Goal: Transaction & Acquisition: Purchase product/service

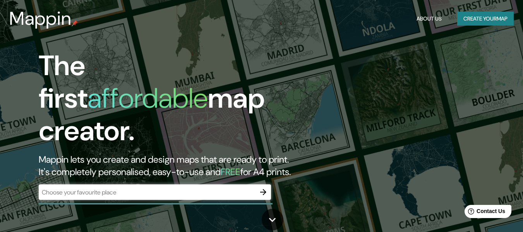
click at [150, 184] on div "​" at bounding box center [155, 191] width 232 height 15
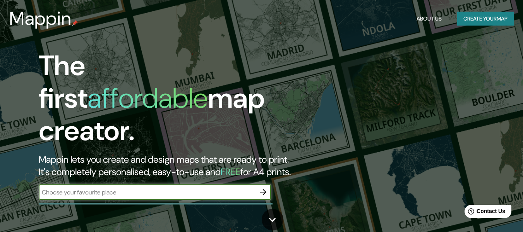
paste input "Peru - la vistoria - av. [PERSON_NAME]"
click at [75, 188] on input "Peru - la vistoria - av. [PERSON_NAME]" at bounding box center [147, 192] width 217 height 9
type input "Peru - la viCtoria - av. [PERSON_NAME]"
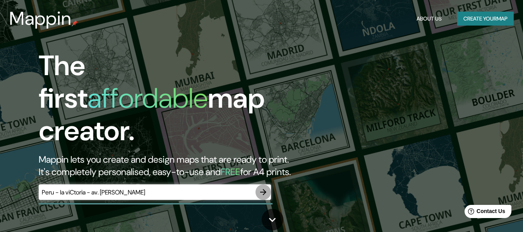
click at [262, 187] on icon "button" at bounding box center [263, 191] width 9 height 9
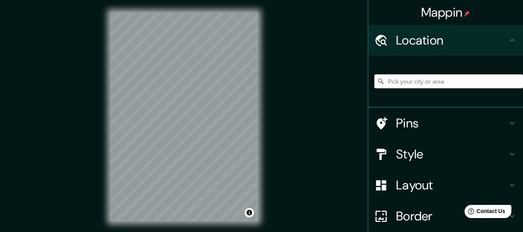
click at [419, 146] on h4 "Style" at bounding box center [452, 153] width 112 height 15
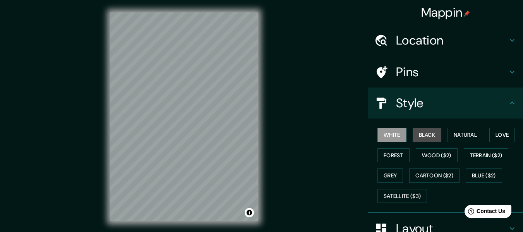
click at [422, 129] on button "Black" at bounding box center [427, 135] width 29 height 14
click at [75, 101] on div "Mappin Location Pins Style White Black Natural Love Forest Wood ($2) Terrain ($…" at bounding box center [261, 123] width 523 height 246
click at [111, 65] on div "© Mapbox © OpenStreetMap Improve this map" at bounding box center [184, 116] width 172 height 233
drag, startPoint x: 101, startPoint y: 96, endPoint x: 280, endPoint y: 117, distance: 180.1
click at [280, 117] on div "Mappin Location Pins Style White Black Natural Love Forest Wood ($2) Terrain ($…" at bounding box center [261, 123] width 523 height 246
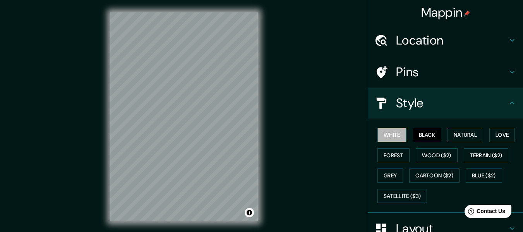
click at [384, 141] on button "White" at bounding box center [391, 135] width 29 height 14
click at [469, 140] on button "Natural" at bounding box center [466, 135] width 36 height 14
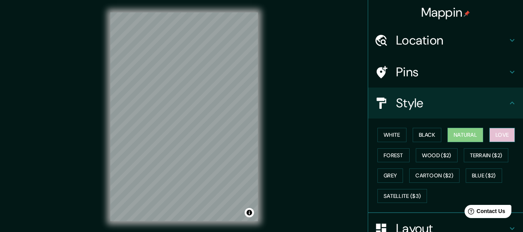
click at [503, 136] on button "Love" at bounding box center [502, 135] width 26 height 14
click at [405, 156] on div "White Black Natural Love Forest Wood ($2) Terrain ($2) Grey Cartoon ($2) Blue (…" at bounding box center [448, 165] width 149 height 81
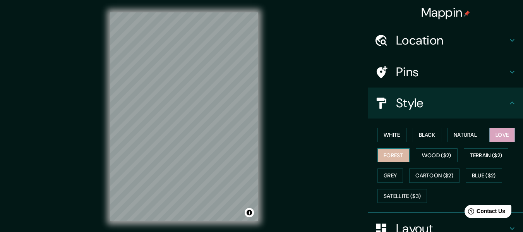
click at [397, 154] on button "Forest" at bounding box center [393, 155] width 32 height 14
